Goal: Transaction & Acquisition: Purchase product/service

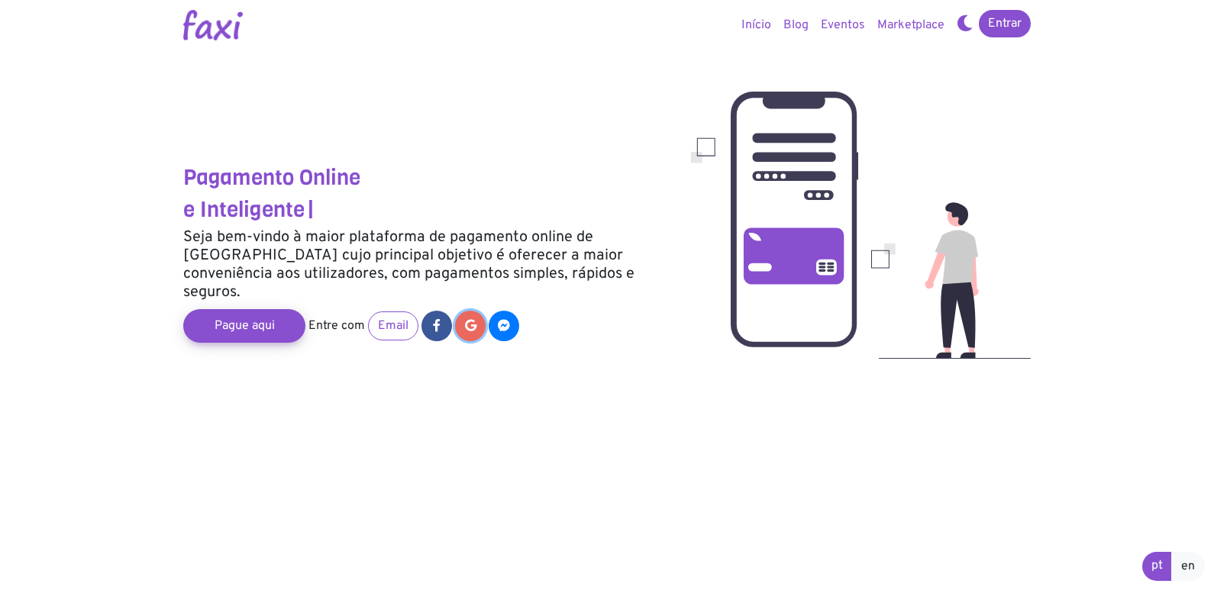
click at [465, 314] on link at bounding box center [470, 326] width 31 height 31
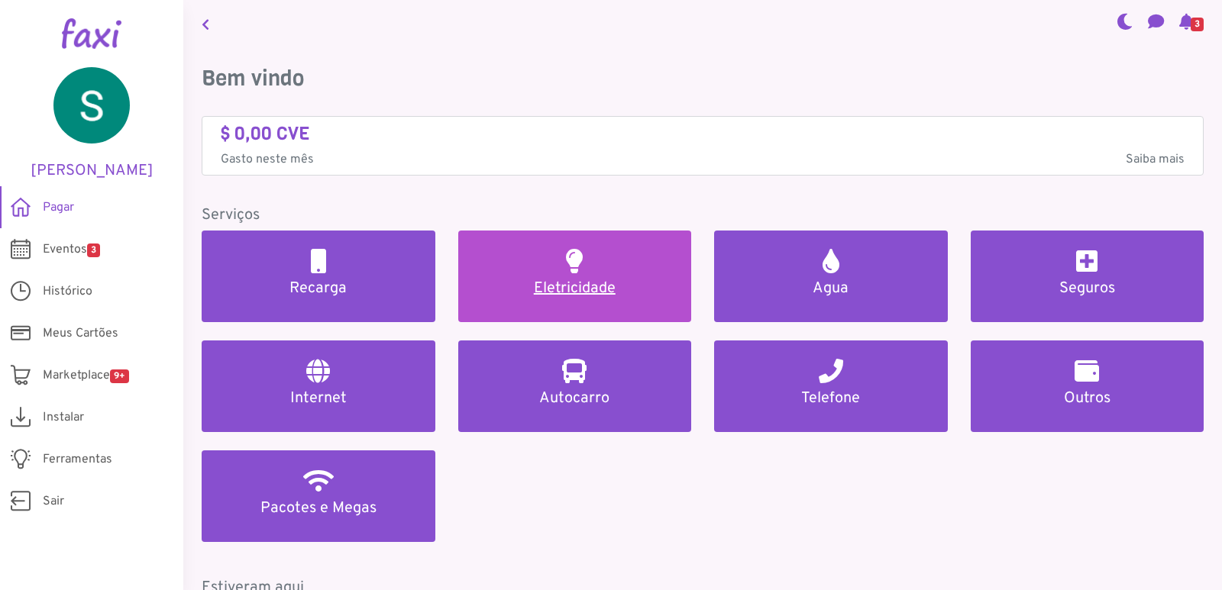
click at [508, 268] on link "Eletricidade" at bounding box center [575, 277] width 234 height 92
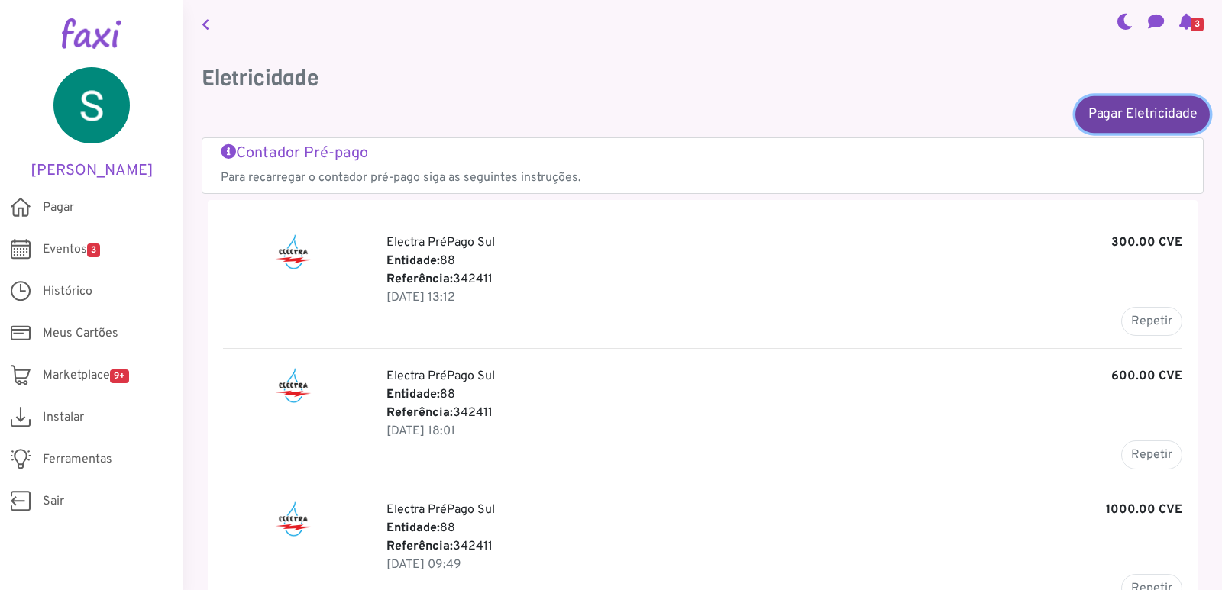
click at [1110, 117] on link "Pagar Eletricidade" at bounding box center [1142, 113] width 134 height 37
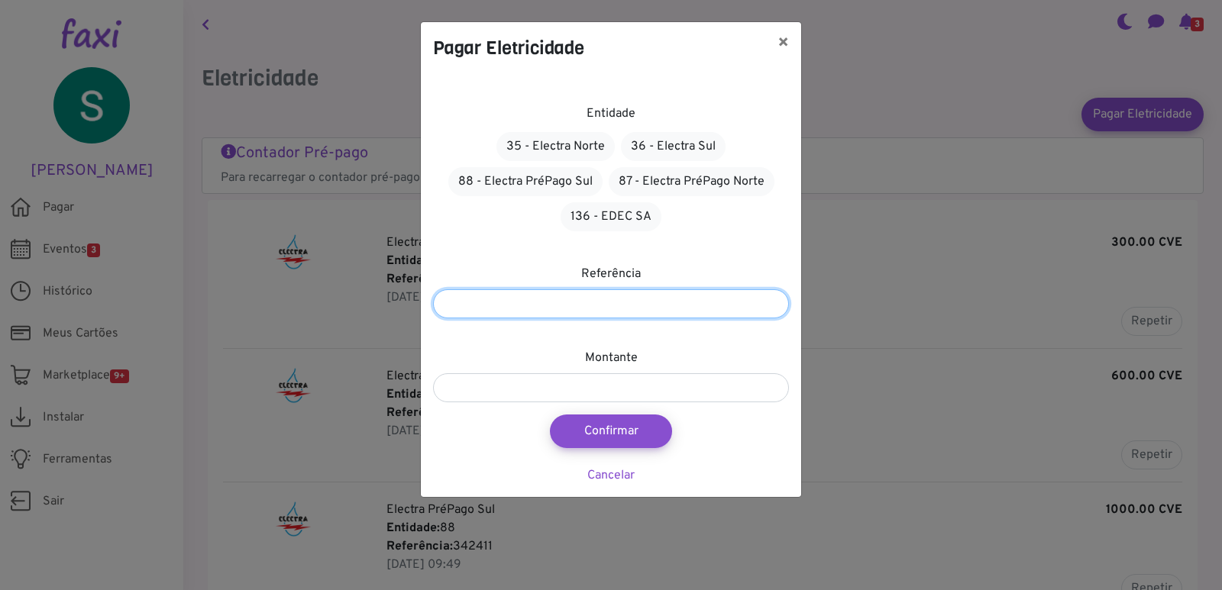
click at [581, 302] on input "number" at bounding box center [611, 303] width 356 height 29
type input "******"
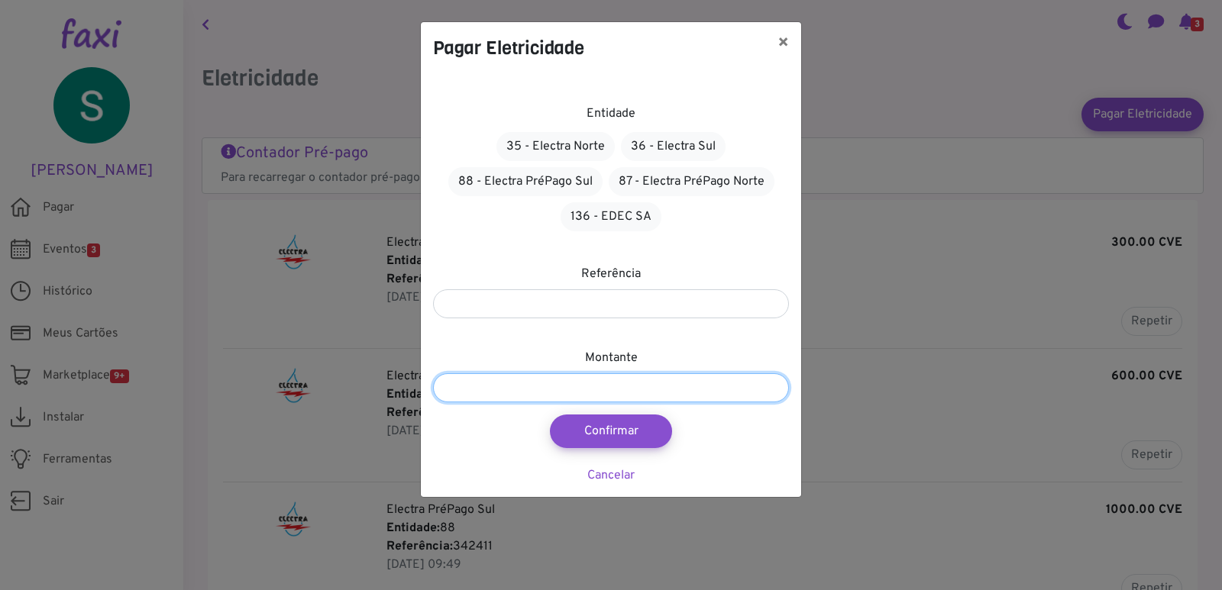
click at [528, 394] on input "number" at bounding box center [611, 387] width 356 height 29
type input "***"
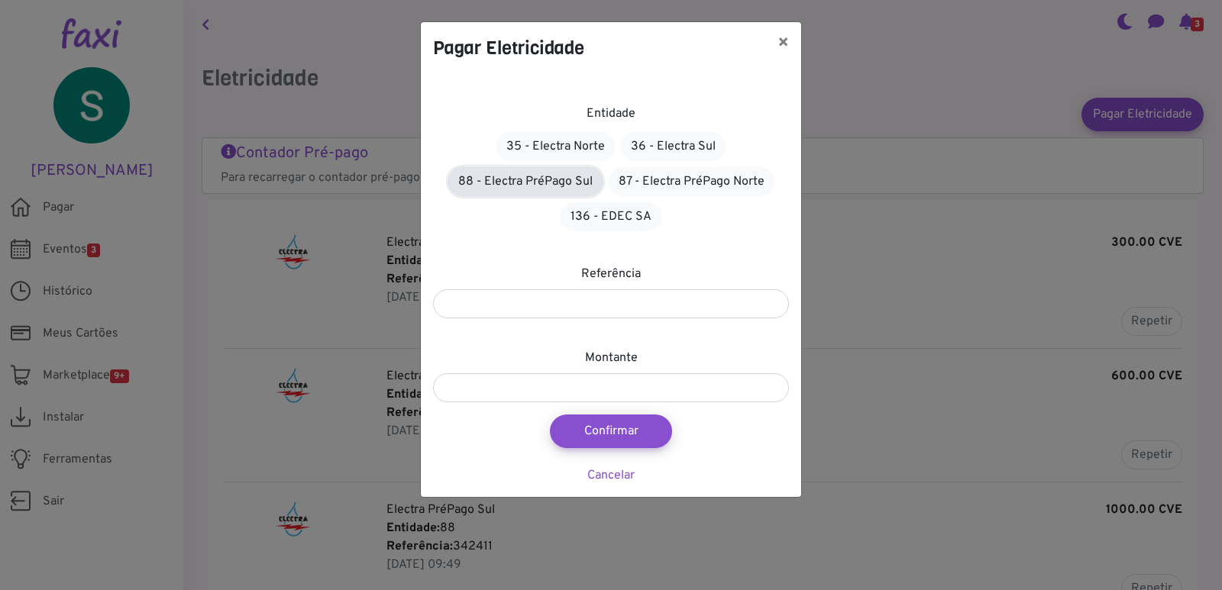
click at [509, 183] on link "88 - Electra PréPago Sul" at bounding box center [525, 181] width 154 height 29
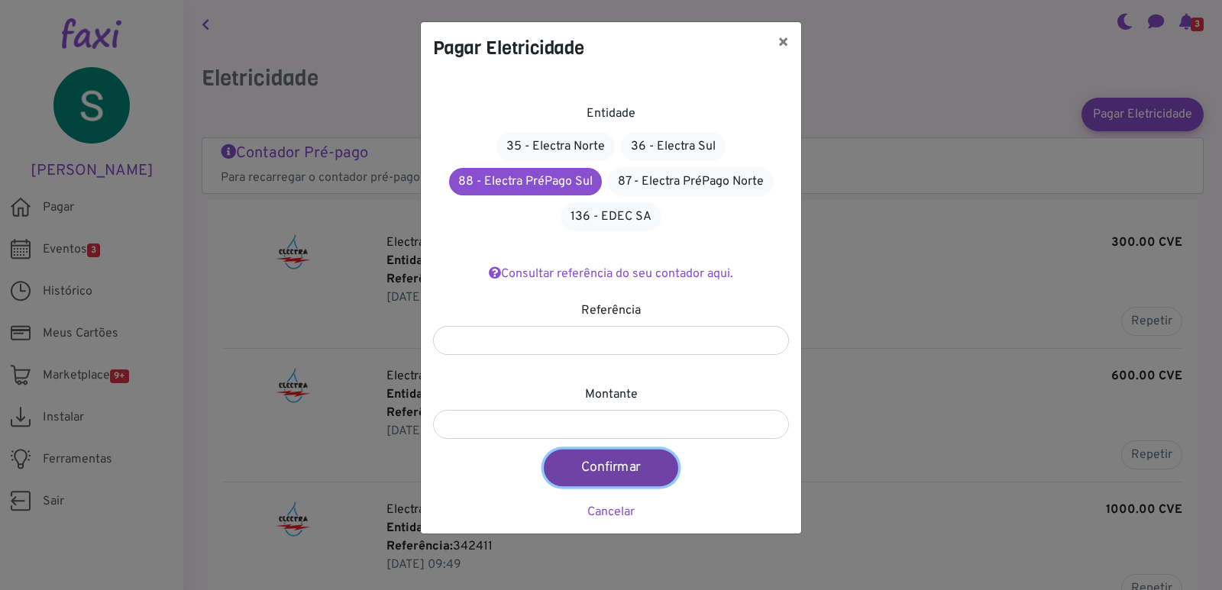
click at [599, 466] on button "Confirmar" at bounding box center [611, 468] width 134 height 37
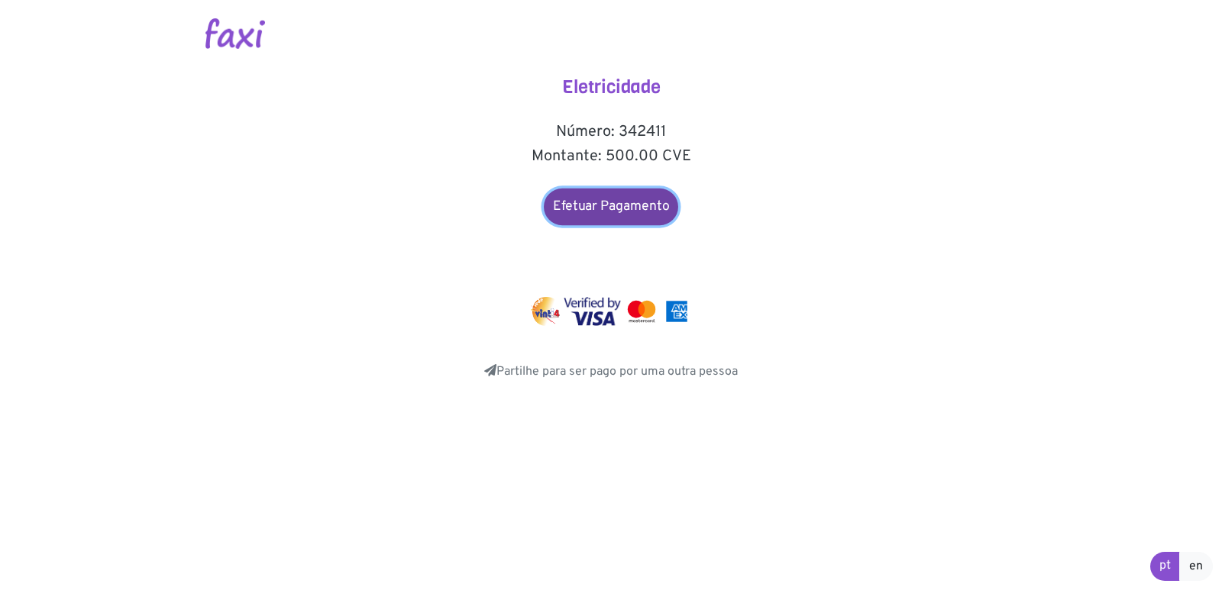
click at [601, 208] on link "Efetuar Pagamento" at bounding box center [611, 207] width 134 height 37
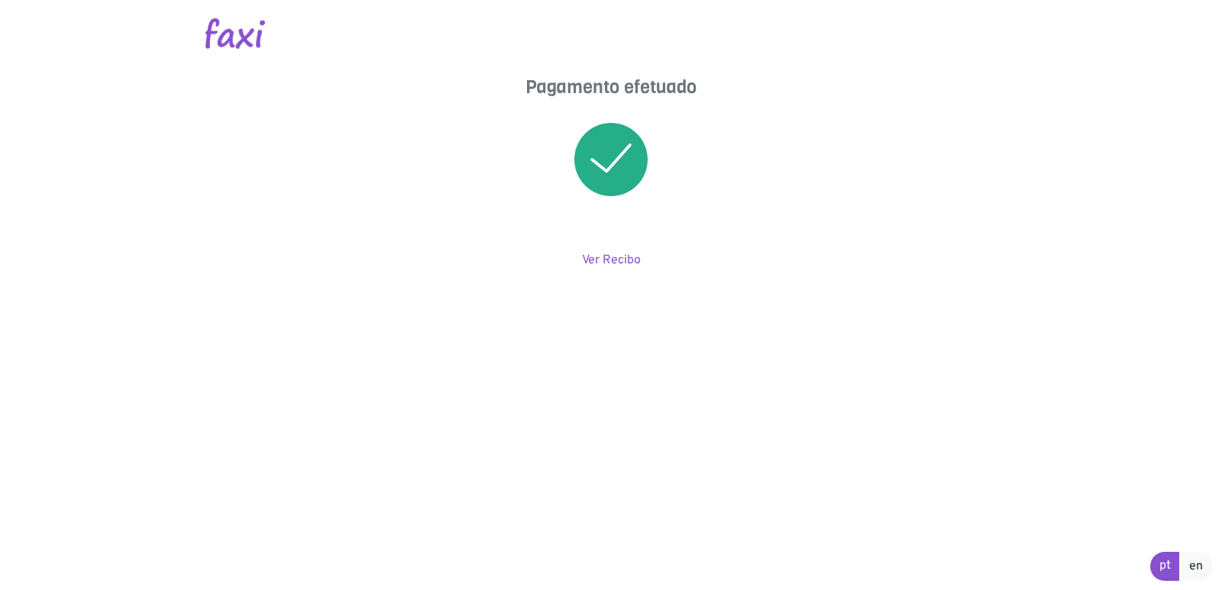
click at [887, 279] on html "Pagamento efetuado Ver Recibo pt en" at bounding box center [611, 139] width 1222 height 279
click at [1194, 76] on body "Pagamento efetuado Ver Recibo pt en" at bounding box center [611, 135] width 1222 height 270
click at [603, 257] on link "Ver Recibo" at bounding box center [611, 260] width 59 height 15
